Goal: Task Accomplishment & Management: Manage account settings

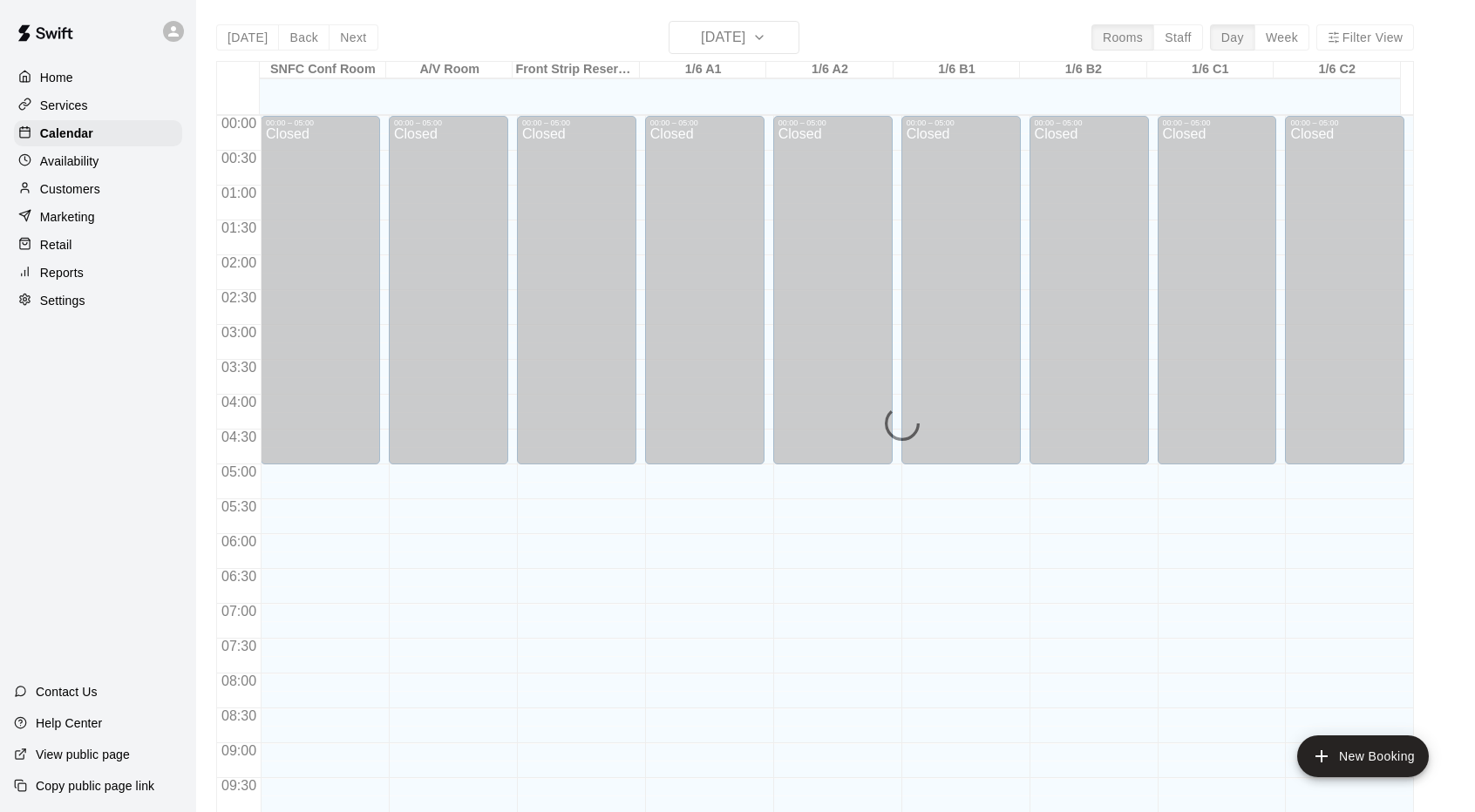
scroll to position [904, 0]
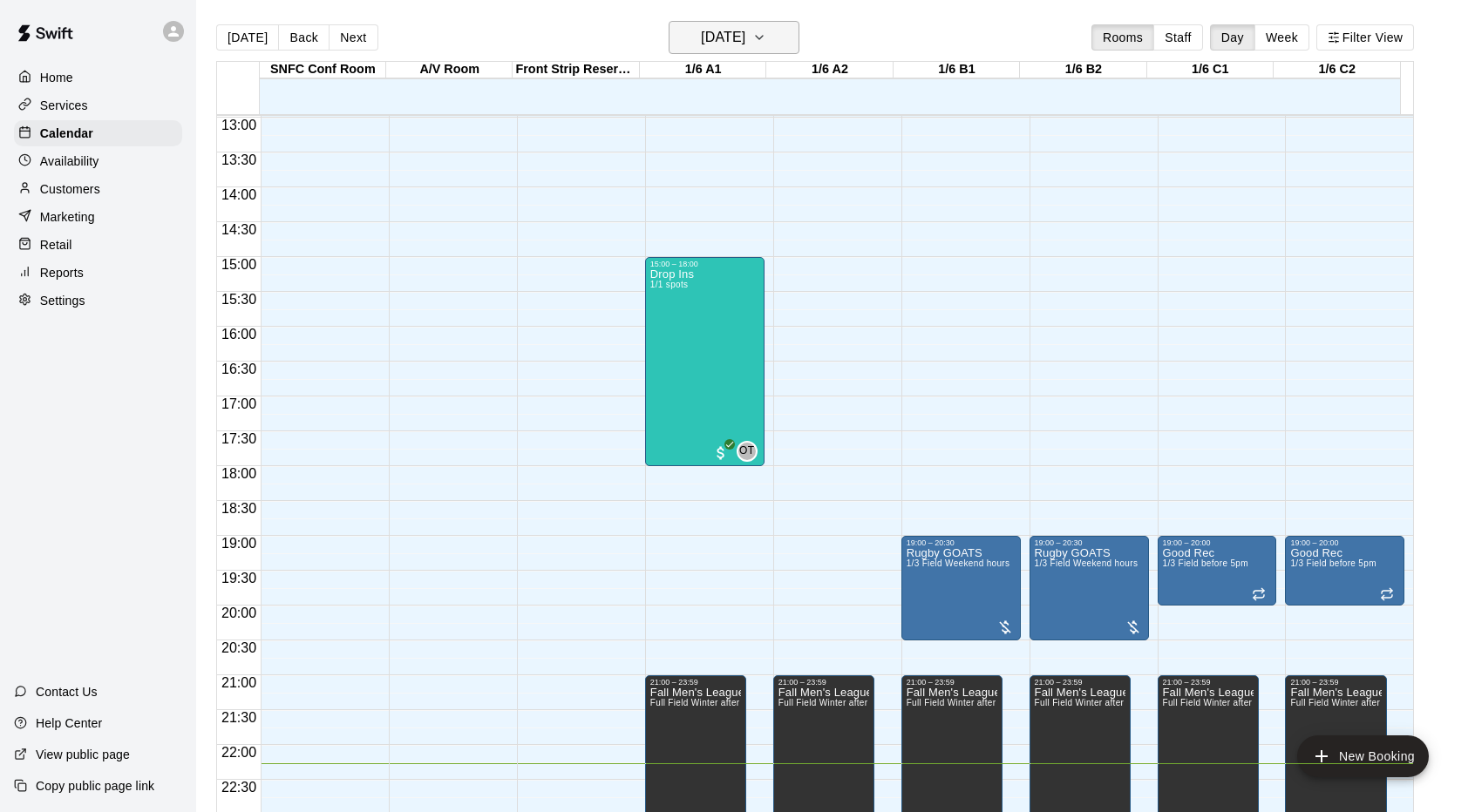
click at [701, 31] on h6 "[DATE]" at bounding box center [723, 37] width 44 height 25
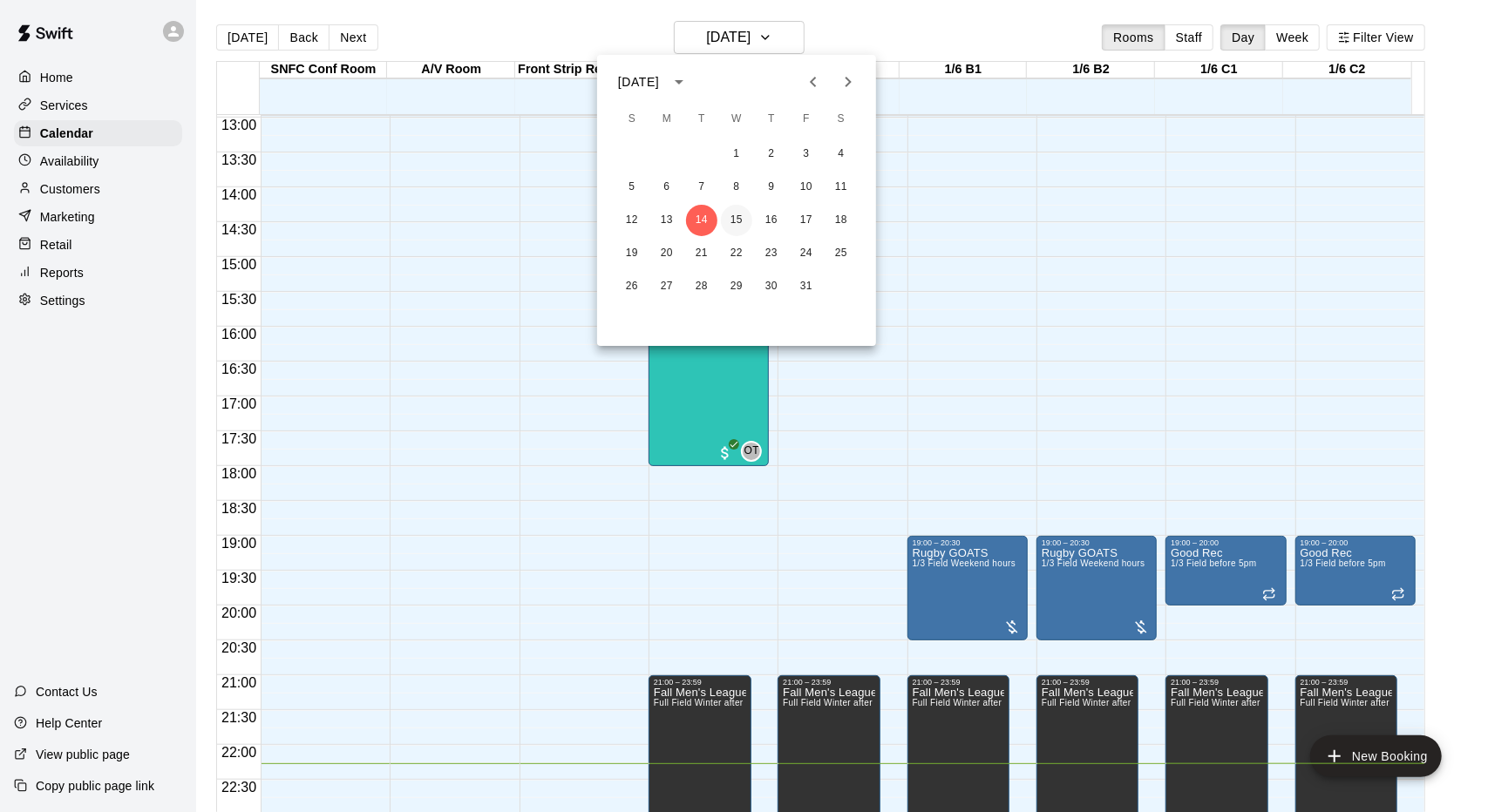
click at [743, 211] on button "15" at bounding box center [737, 220] width 31 height 31
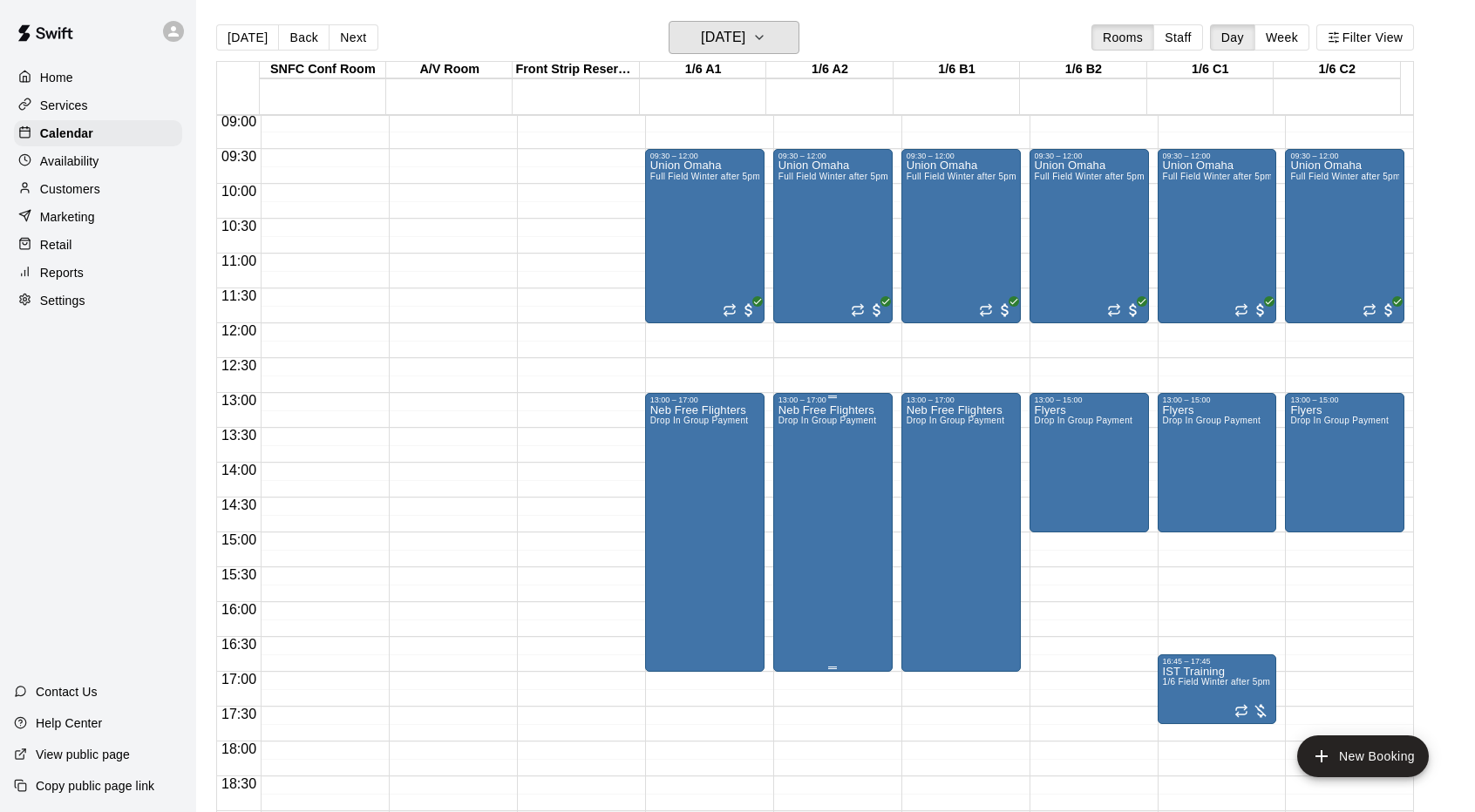
scroll to position [643, 0]
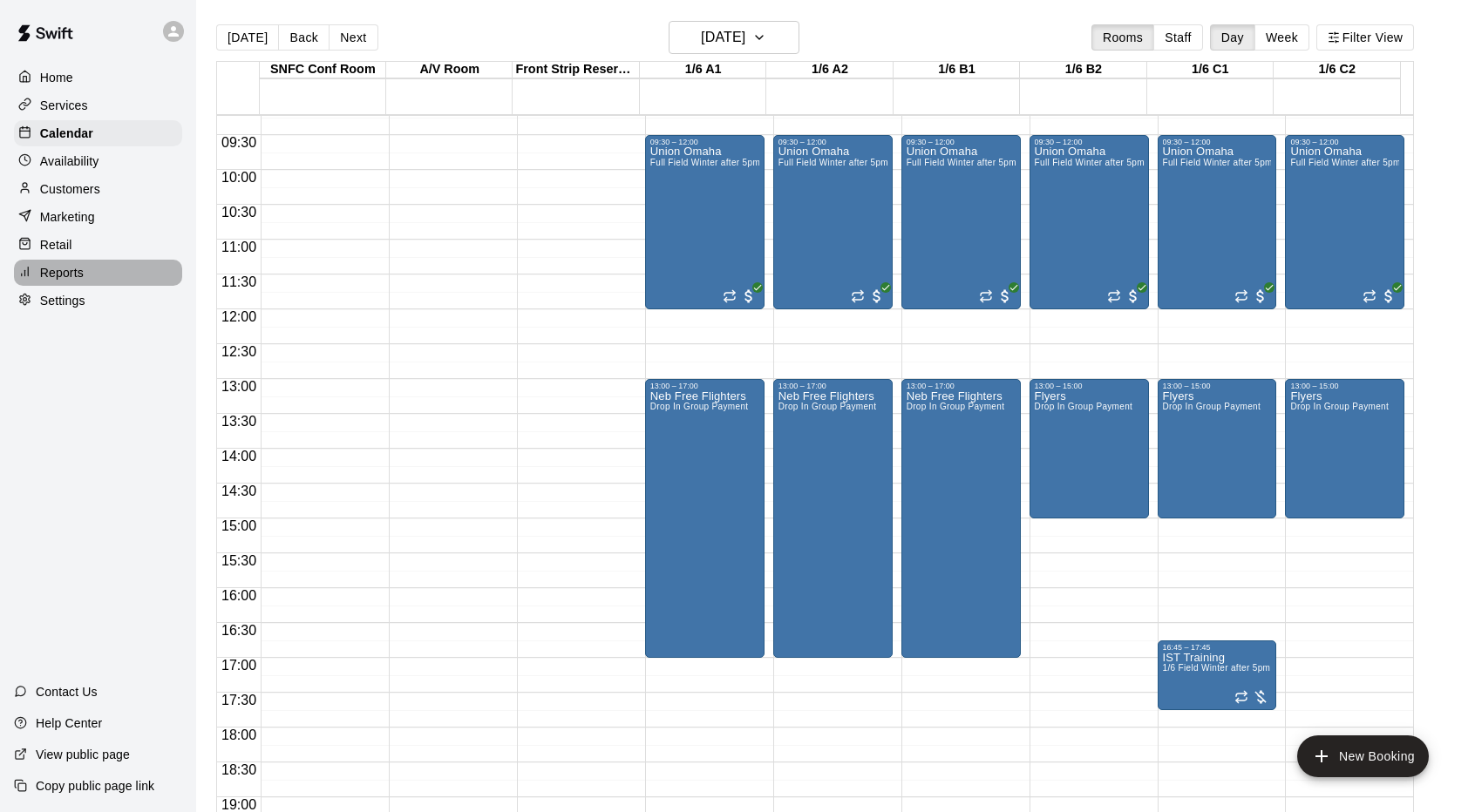
click at [98, 283] on div "Reports" at bounding box center [97, 272] width 168 height 27
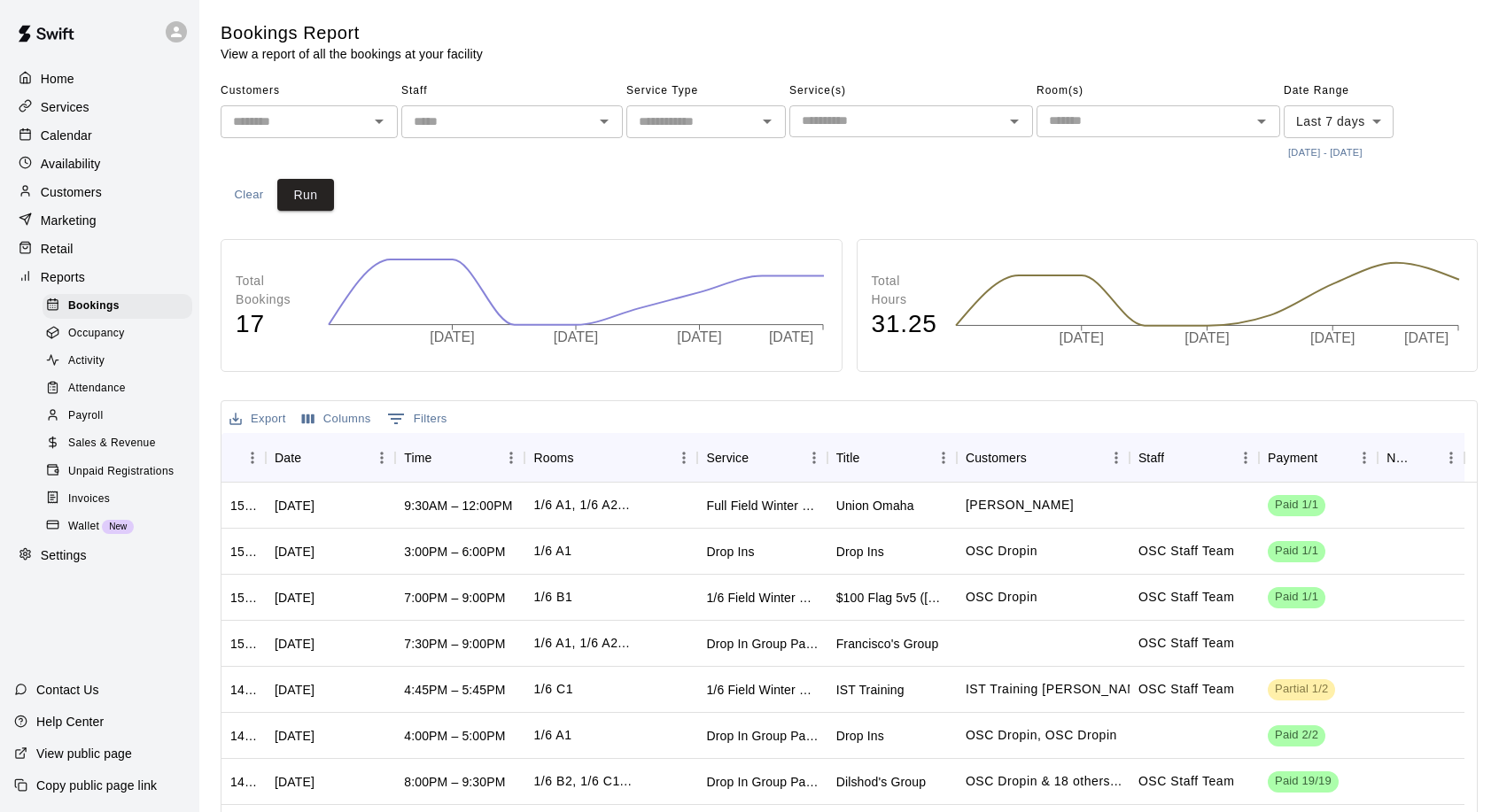
click at [106, 219] on div "Marketing" at bounding box center [99, 220] width 171 height 27
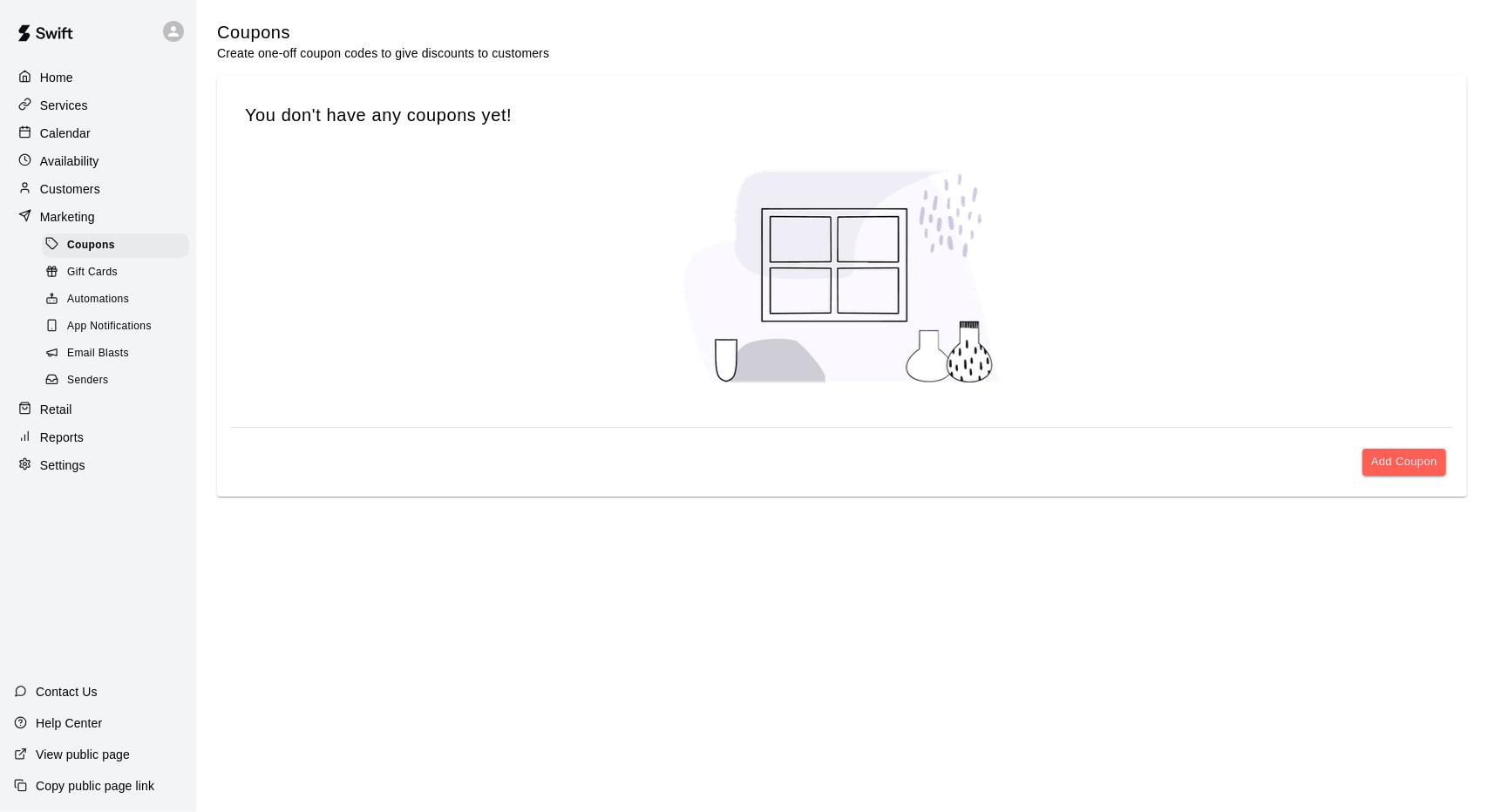
click at [108, 197] on div "Customers" at bounding box center [97, 189] width 168 height 27
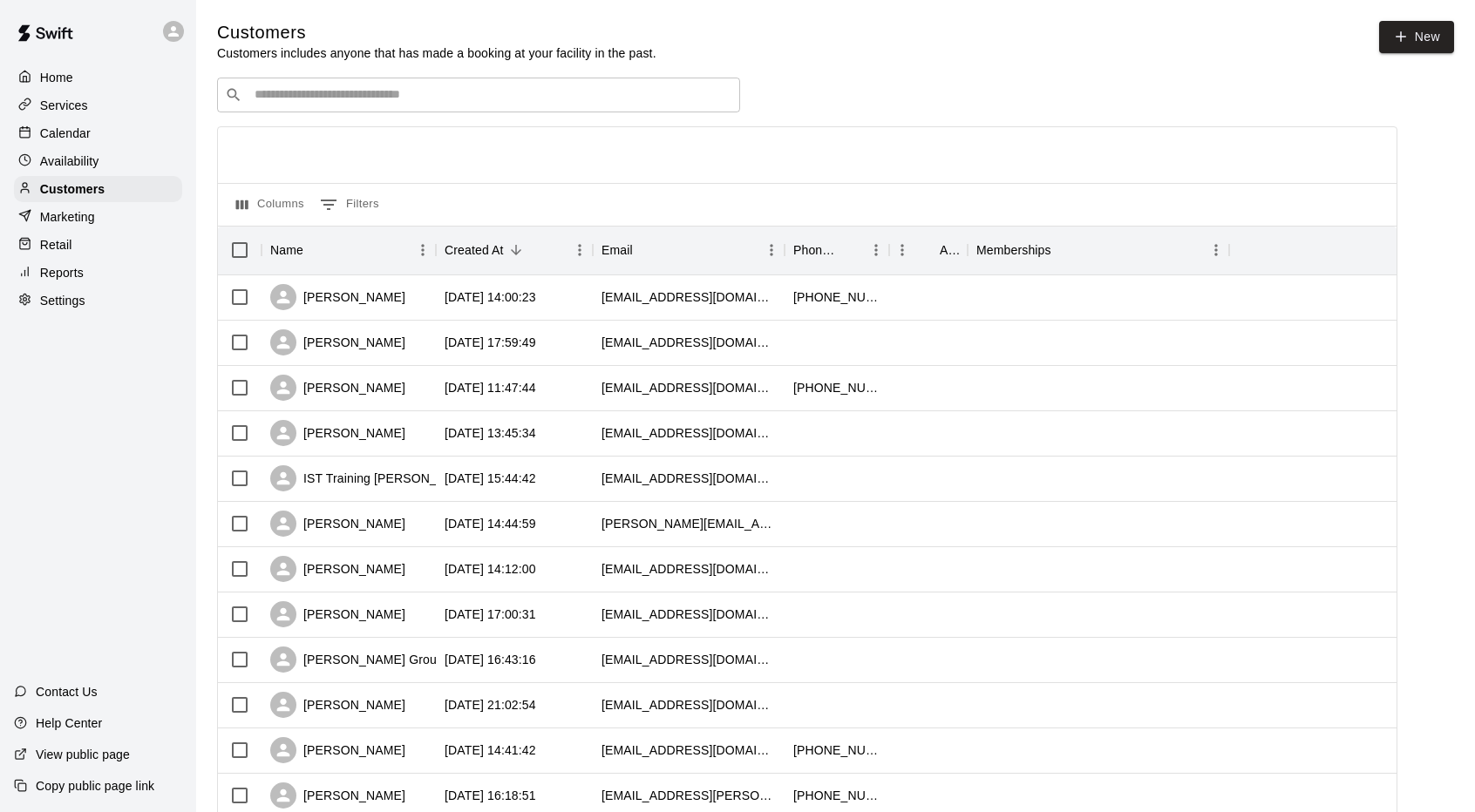
click at [54, 154] on div "Availability" at bounding box center [97, 161] width 168 height 27
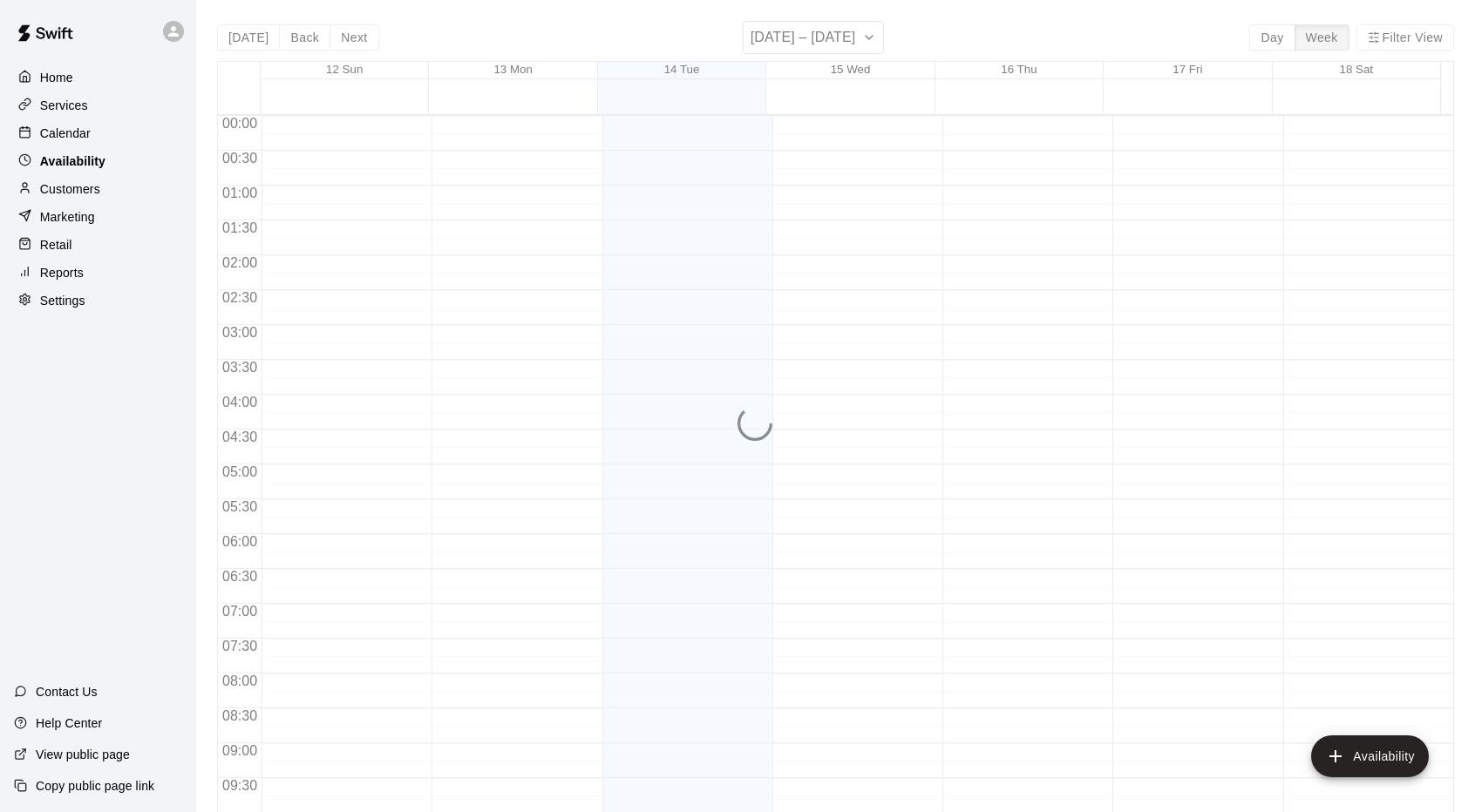
scroll to position [957, 0]
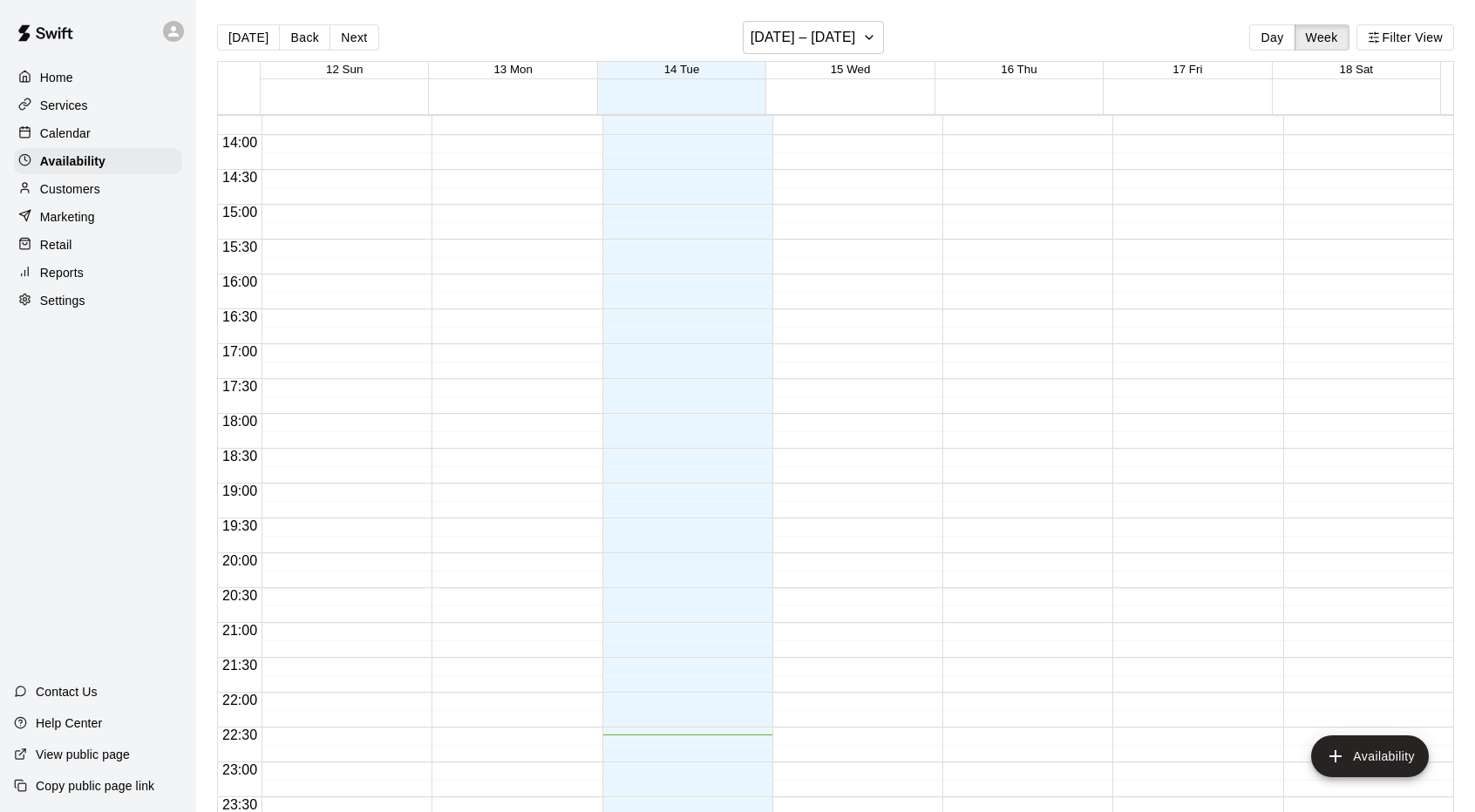
click at [79, 96] on div "Services" at bounding box center [97, 105] width 168 height 27
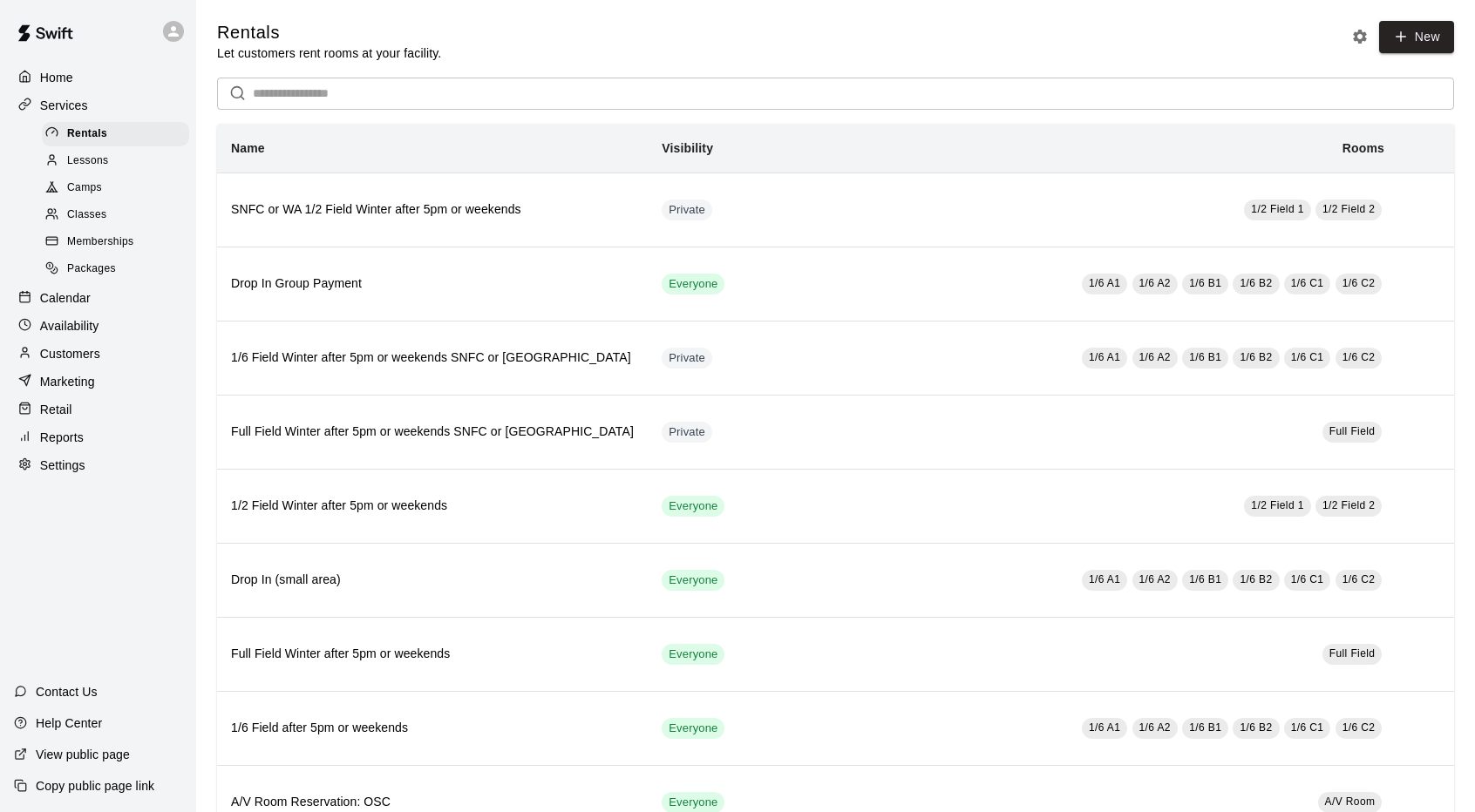
click at [88, 73] on div "Home" at bounding box center [97, 78] width 168 height 27
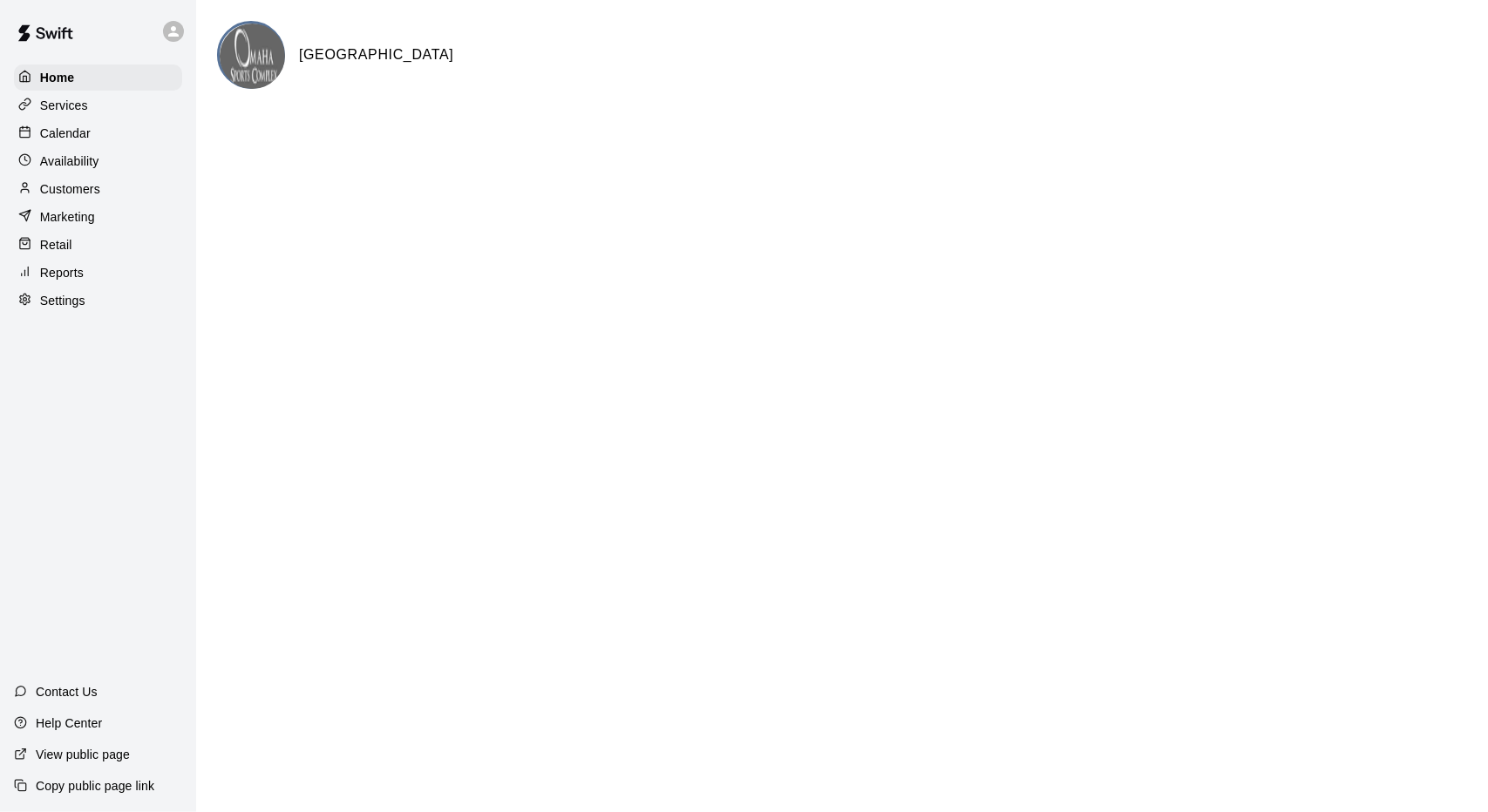
click at [86, 140] on p "Calendar" at bounding box center [65, 134] width 50 height 18
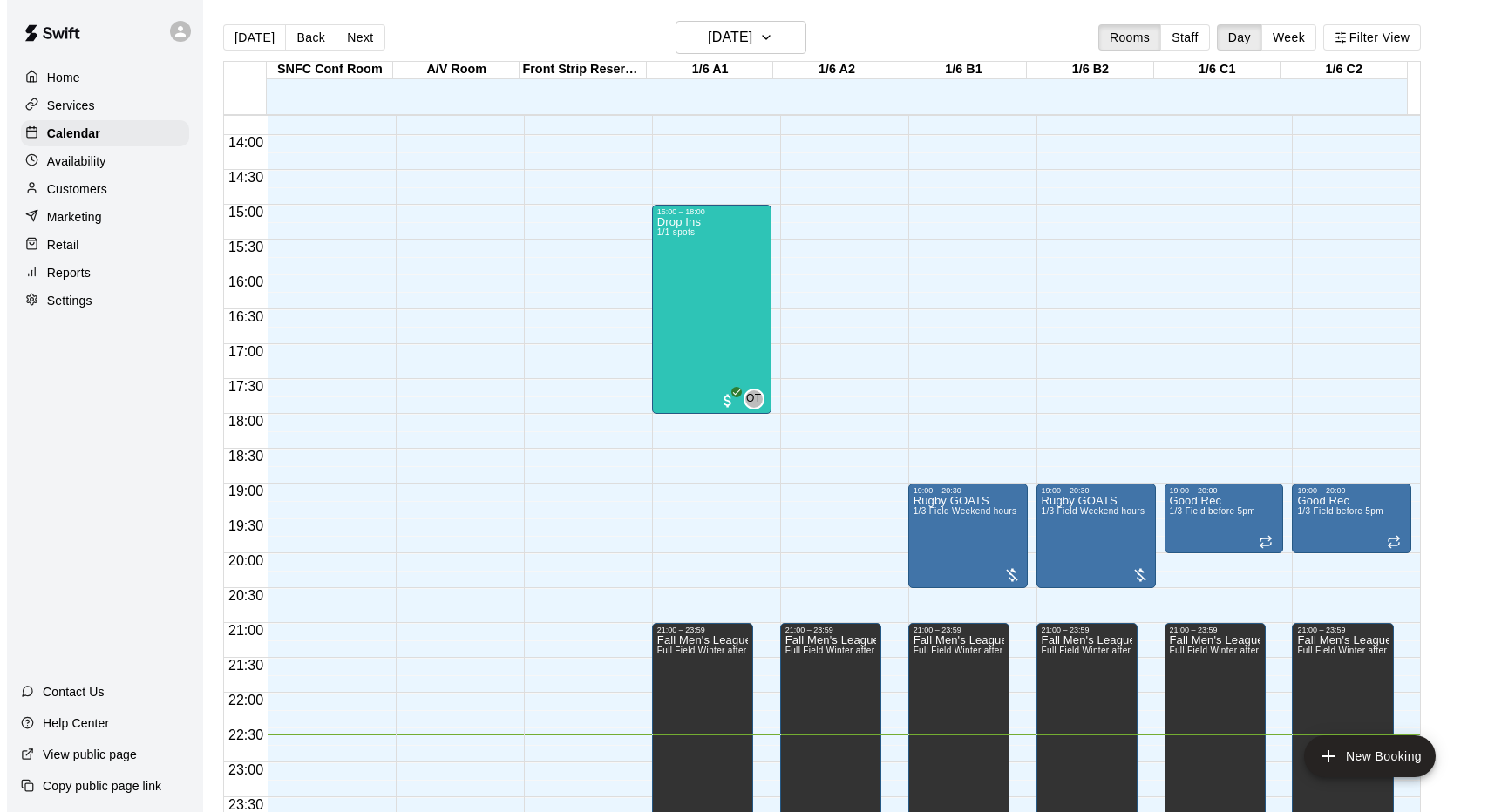
scroll to position [28, 0]
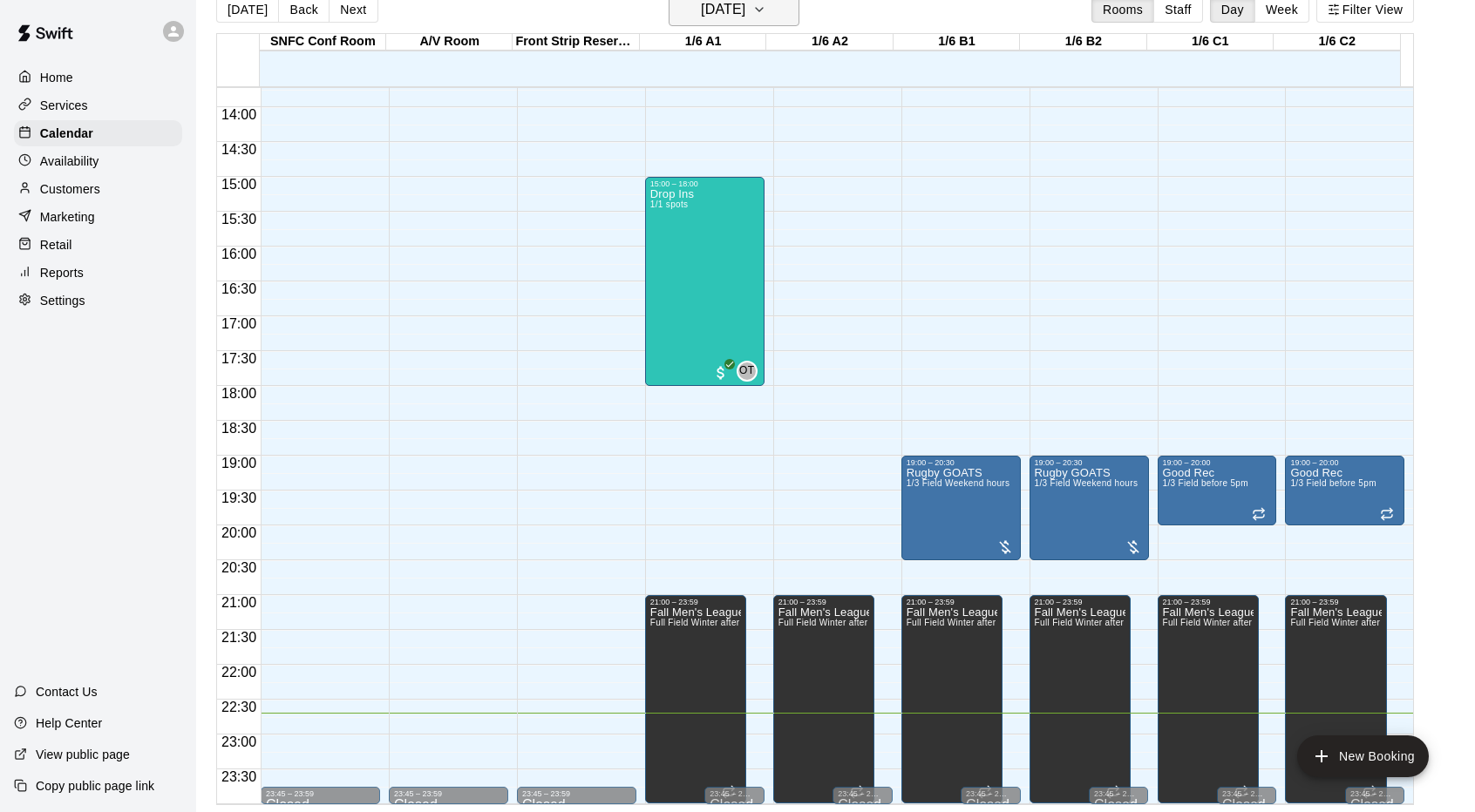
click at [711, 14] on h6 "[DATE]" at bounding box center [723, 9] width 44 height 25
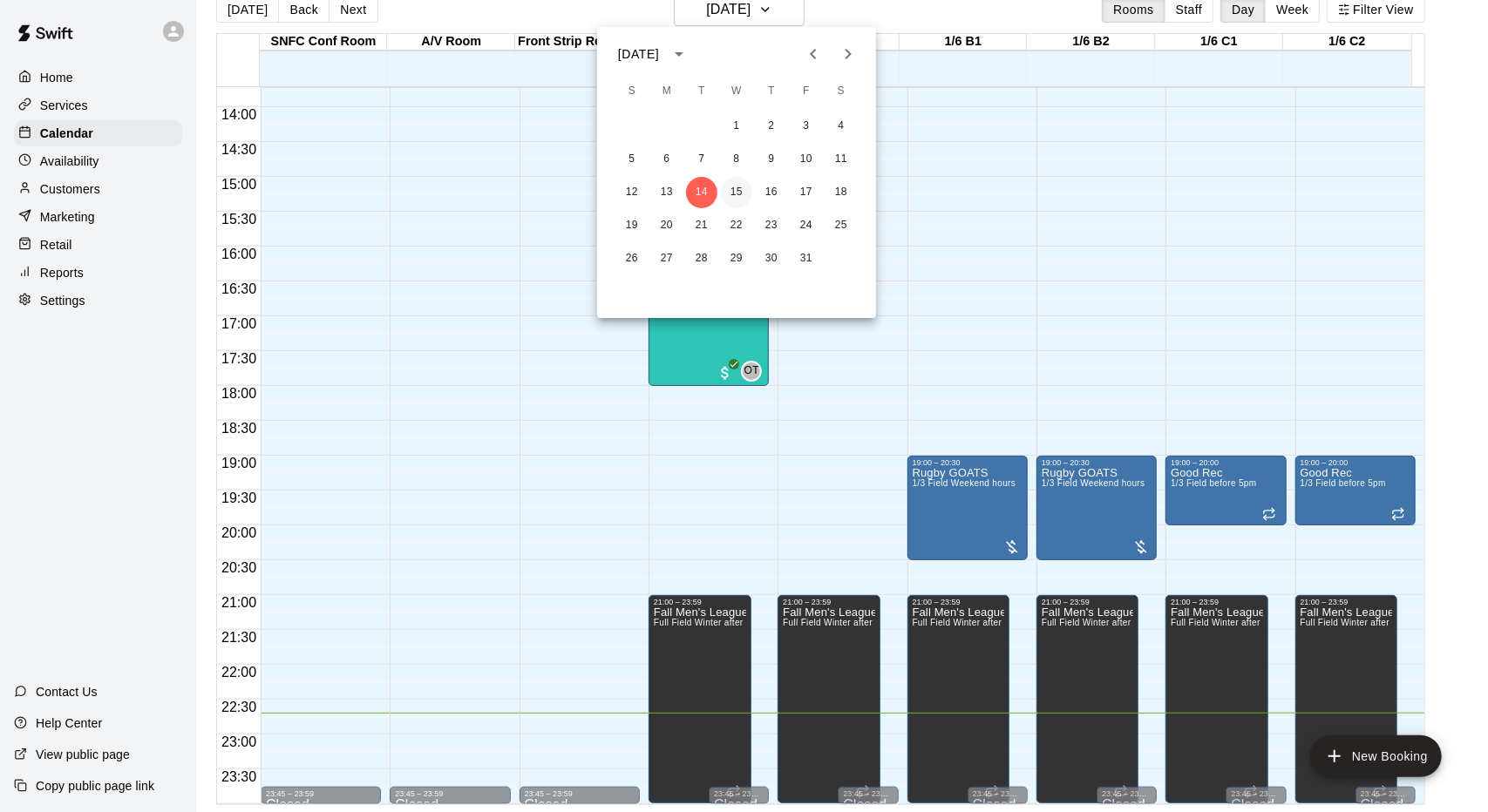
click at [741, 189] on button "15" at bounding box center [737, 193] width 31 height 31
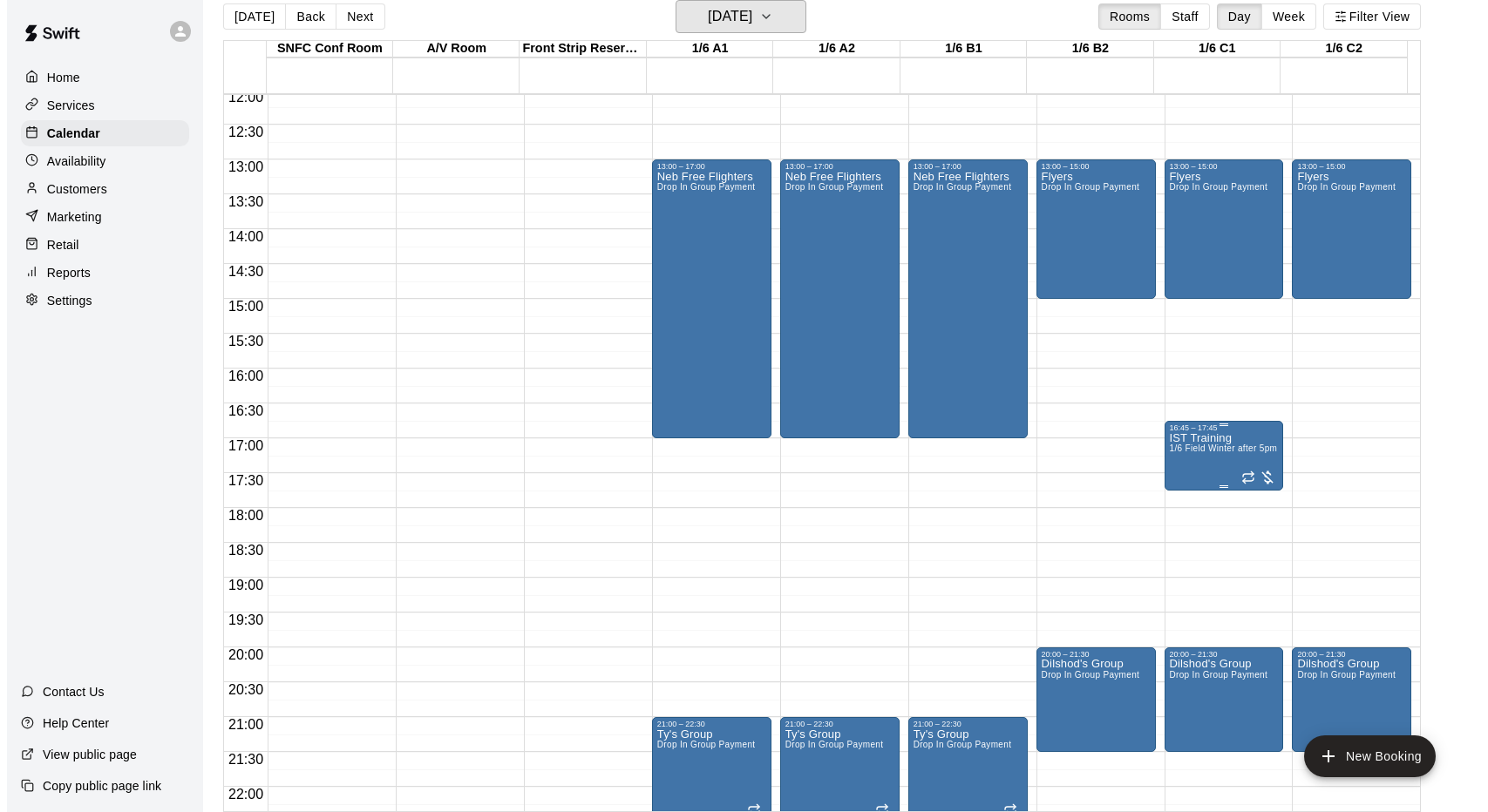
scroll to position [870, 0]
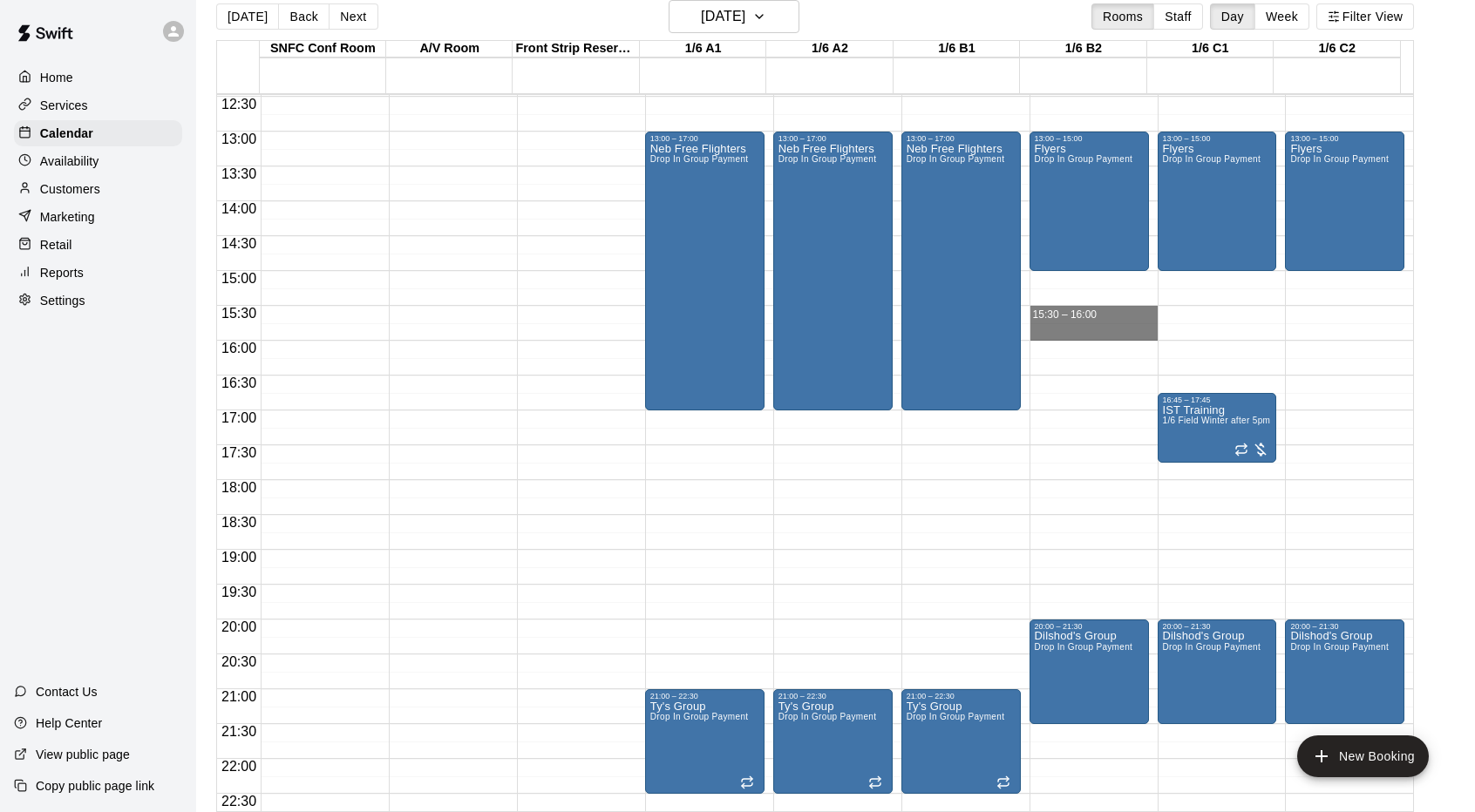
drag, startPoint x: 1053, startPoint y: 323, endPoint x: 1189, endPoint y: 329, distance: 136.1
click at [1189, 329] on div "00:00 00:30 01:00 01:30 02:00 02:30 03:00 03:30 04:00 04:30 05:00 05:30 06:00 0…" at bounding box center [815, 452] width 1196 height 719
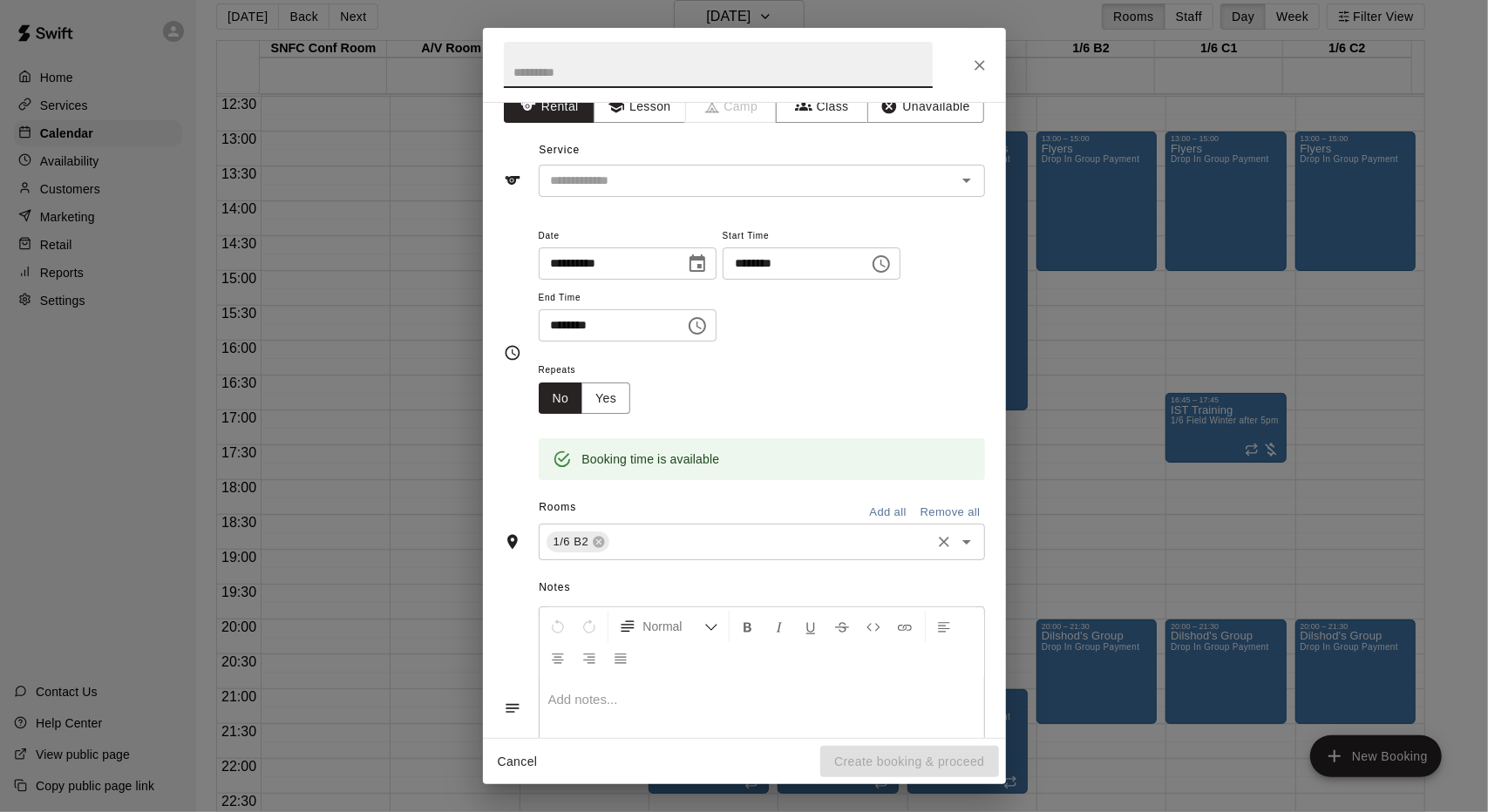
scroll to position [0, 0]
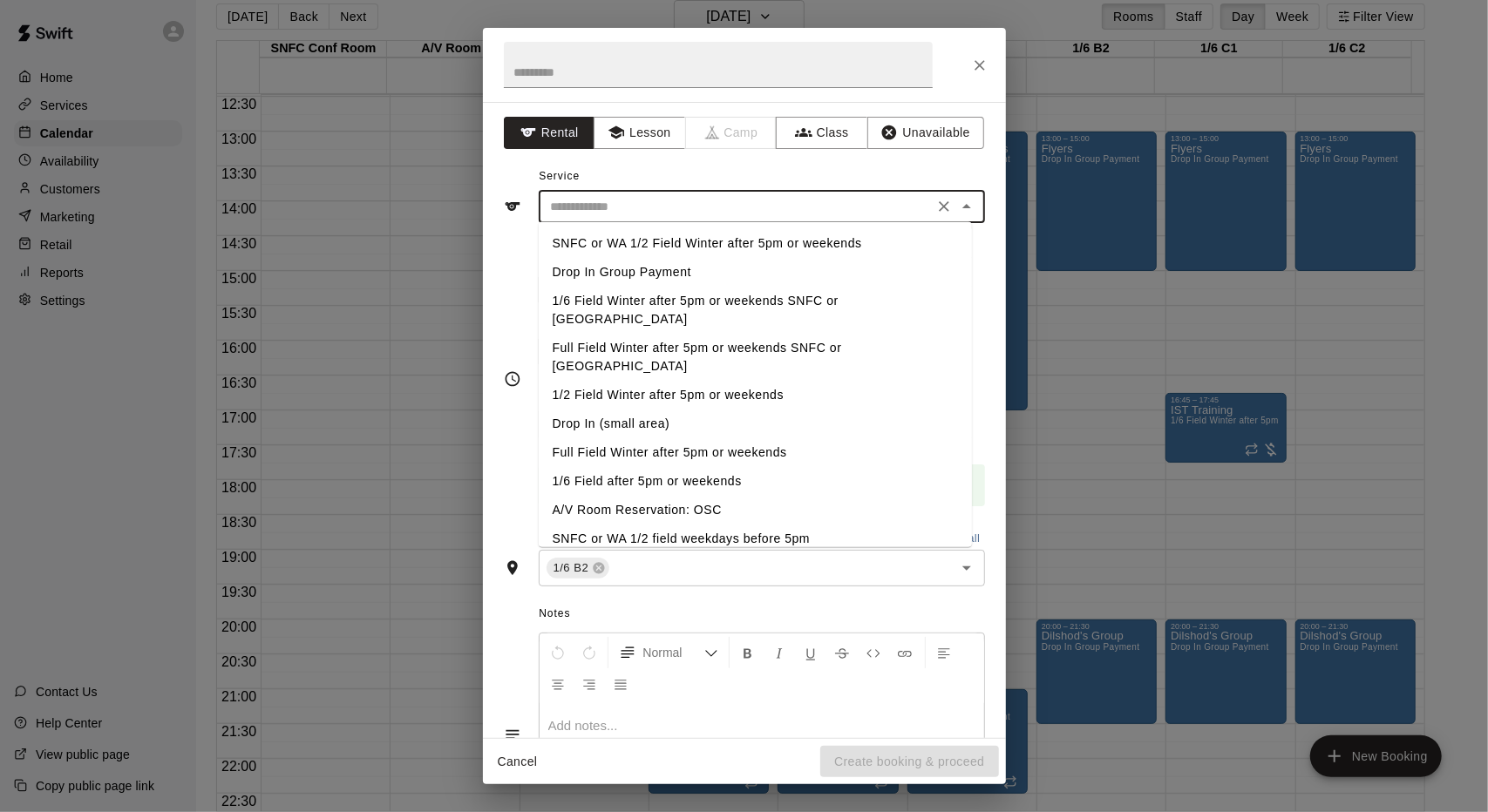
click at [666, 207] on input "text" at bounding box center [736, 206] width 385 height 22
click at [983, 73] on icon "Close" at bounding box center [981, 66] width 18 height 18
